Goal: Book appointment/travel/reservation

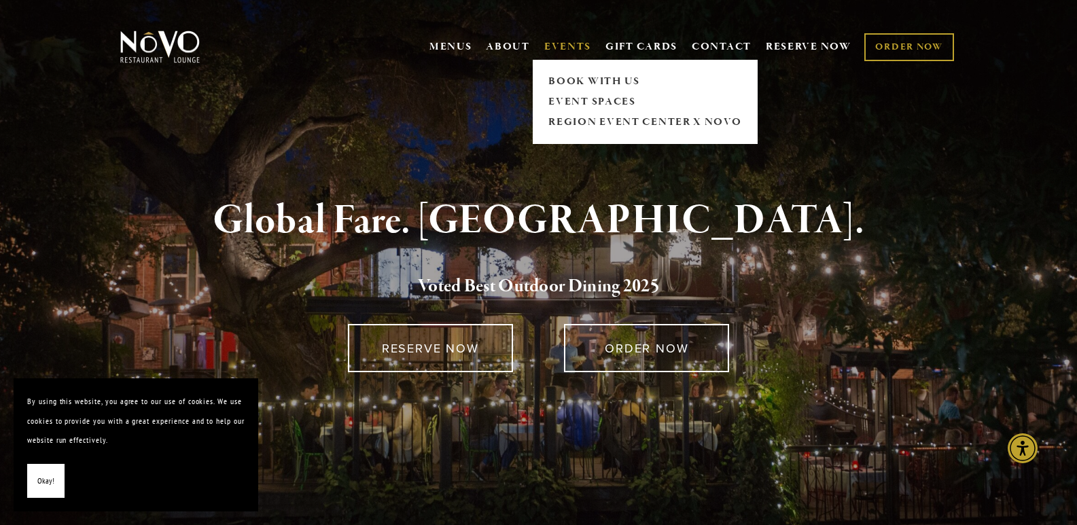
click at [566, 45] on link "EVENTS" at bounding box center [567, 47] width 47 height 14
click at [616, 101] on link "EVENT SPACES" at bounding box center [645, 102] width 202 height 20
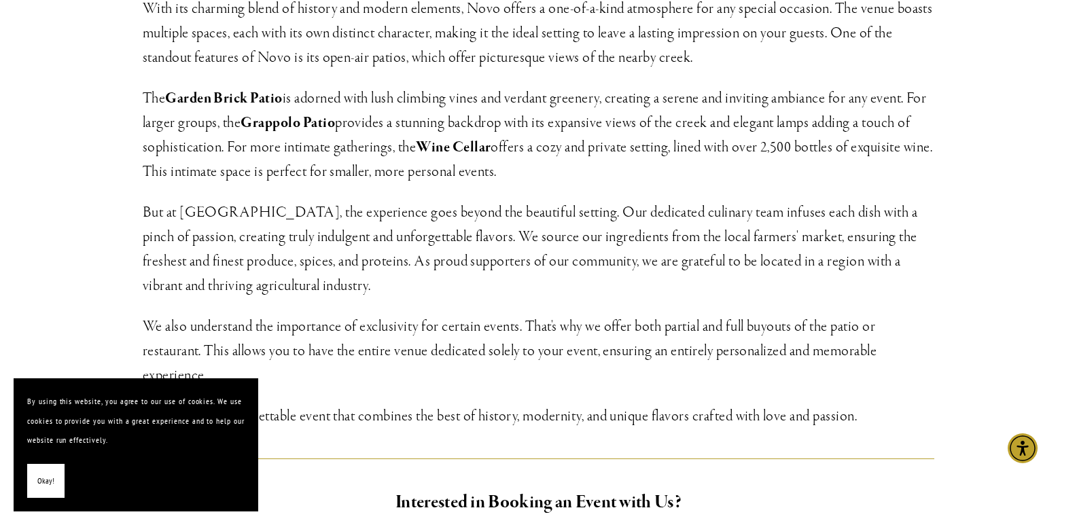
click at [48, 482] on span "Okay!" at bounding box center [45, 482] width 17 height 20
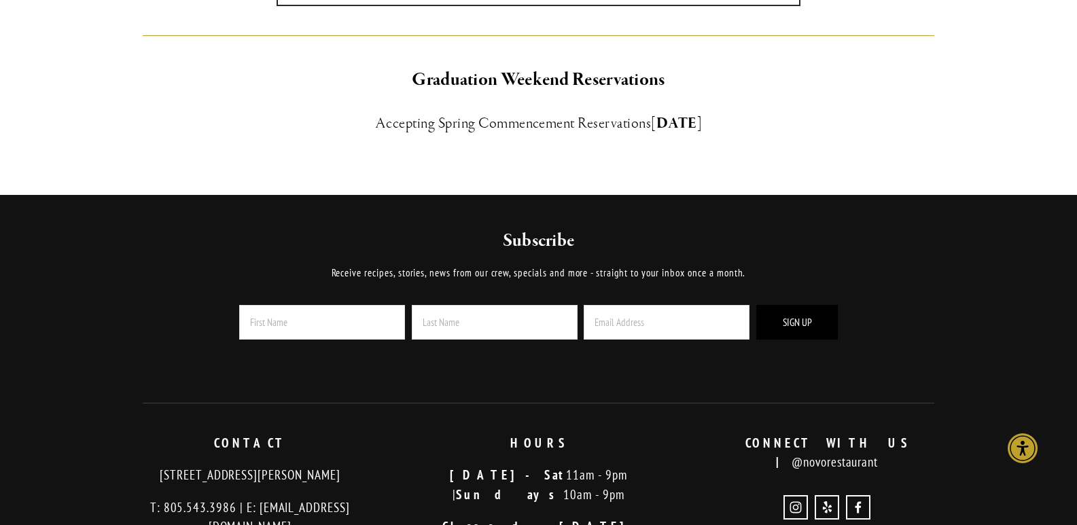
scroll to position [951, 0]
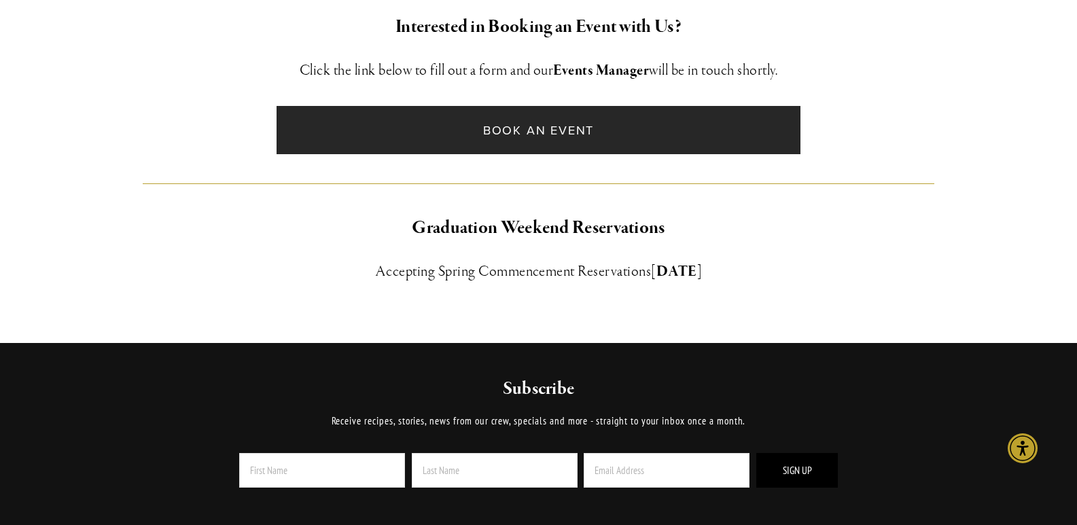
click at [549, 123] on link "Book an Event" at bounding box center [539, 130] width 524 height 48
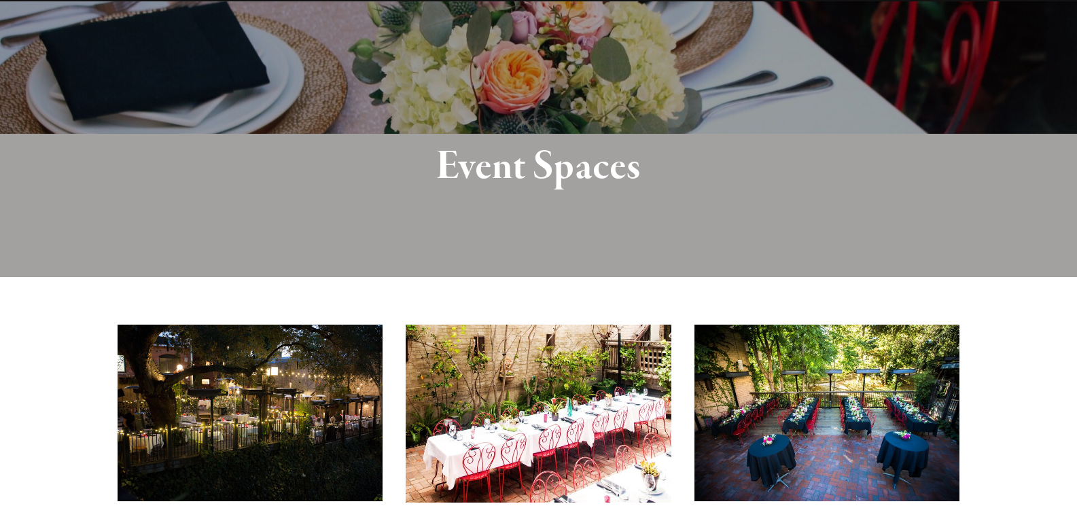
scroll to position [272, 0]
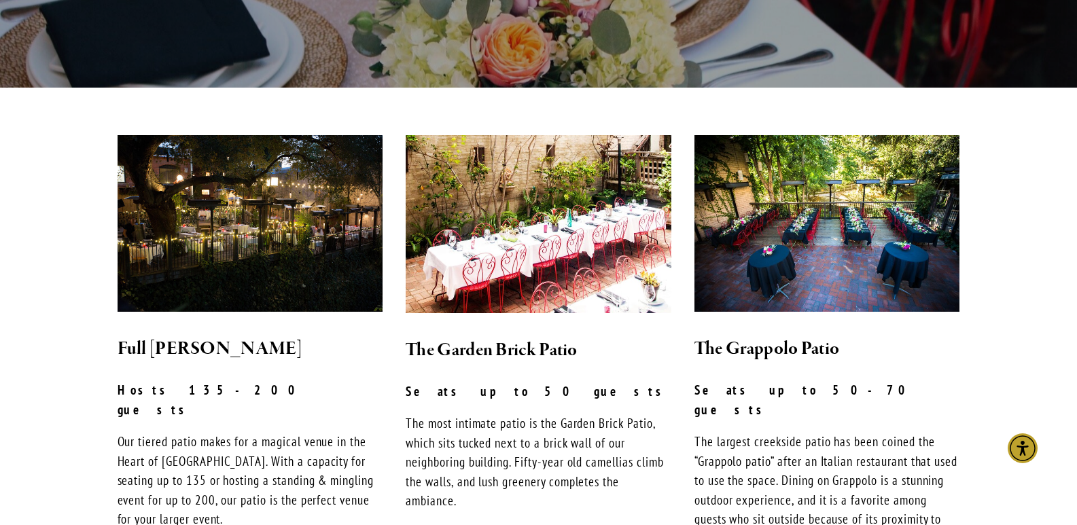
click at [842, 224] on img at bounding box center [827, 223] width 266 height 177
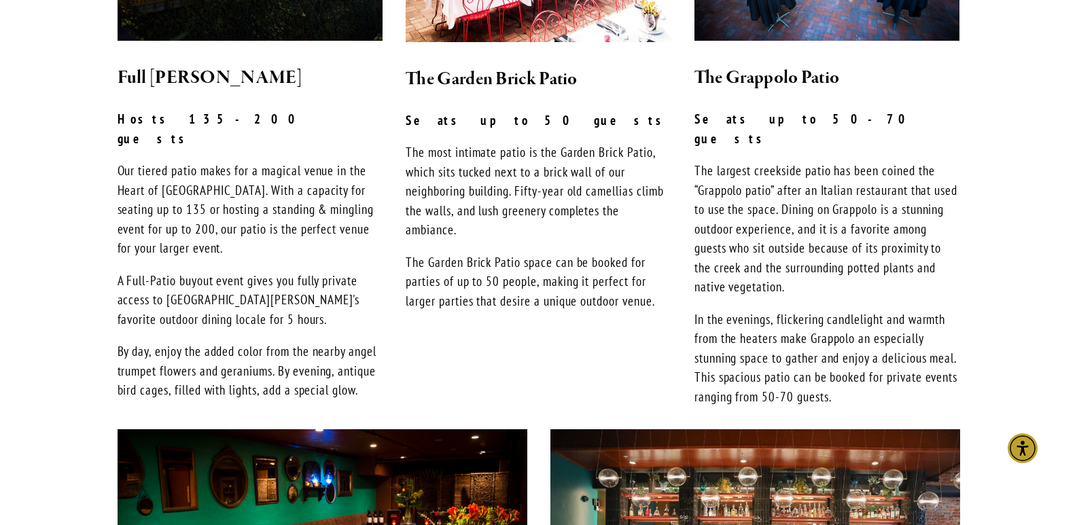
scroll to position [544, 0]
